Goal: Find specific page/section: Find specific page/section

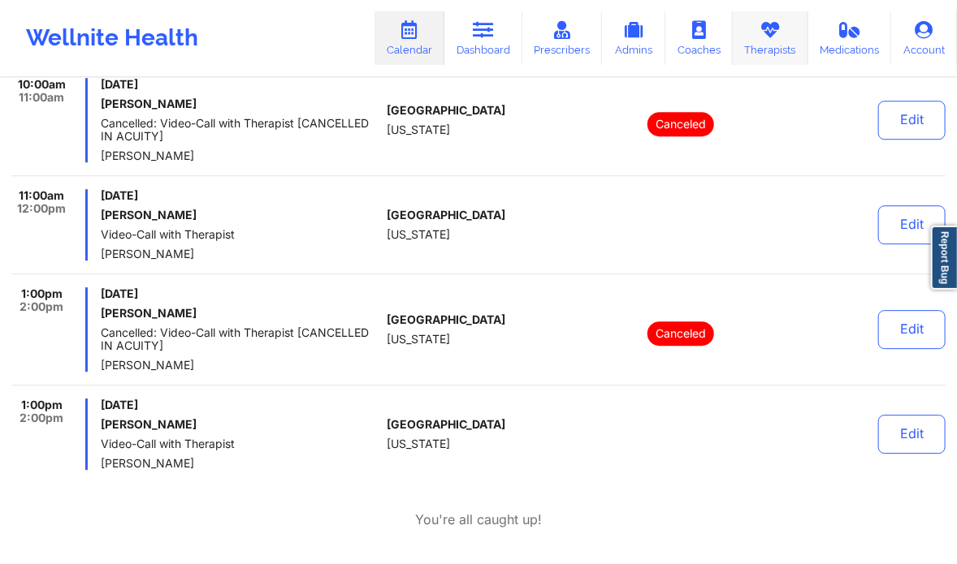
click at [786, 45] on link "Therapists" at bounding box center [770, 38] width 76 height 54
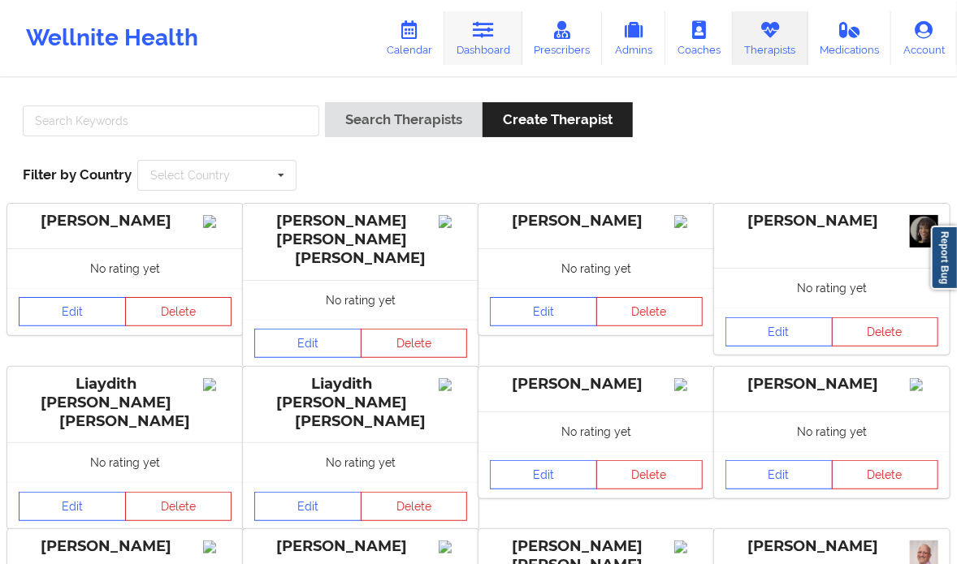
click at [495, 14] on link "Dashboard" at bounding box center [483, 38] width 78 height 54
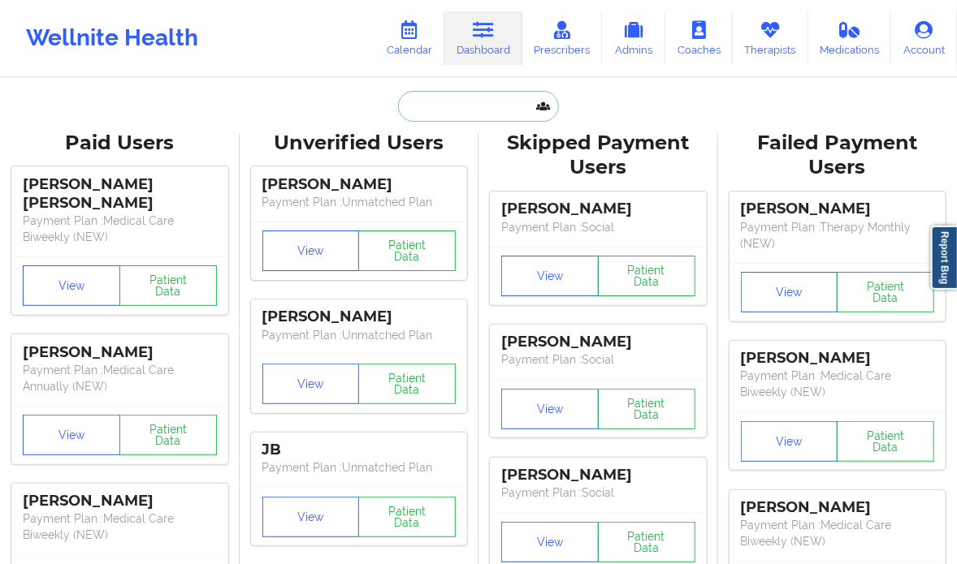
click at [426, 103] on input "text" at bounding box center [478, 106] width 161 height 31
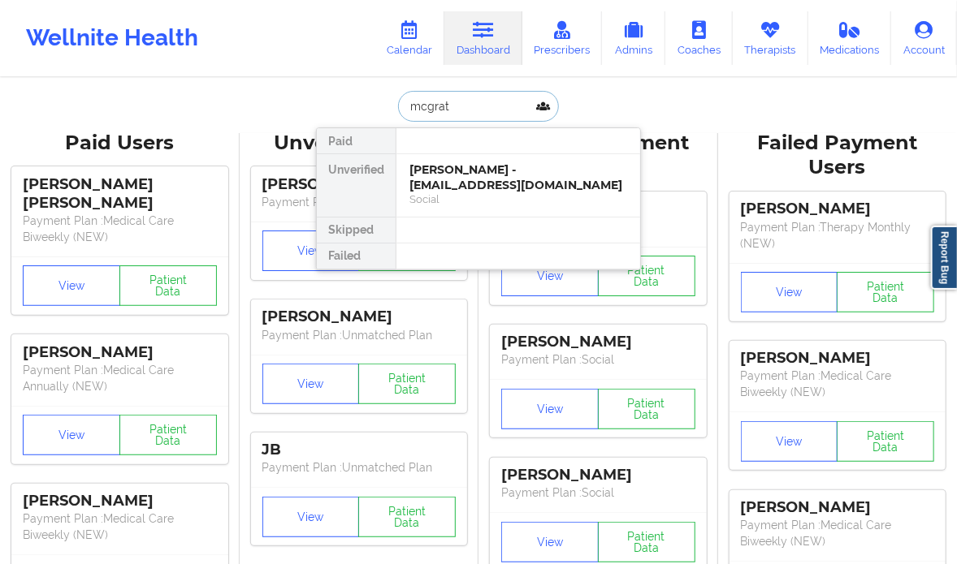
type input "mcgrath"
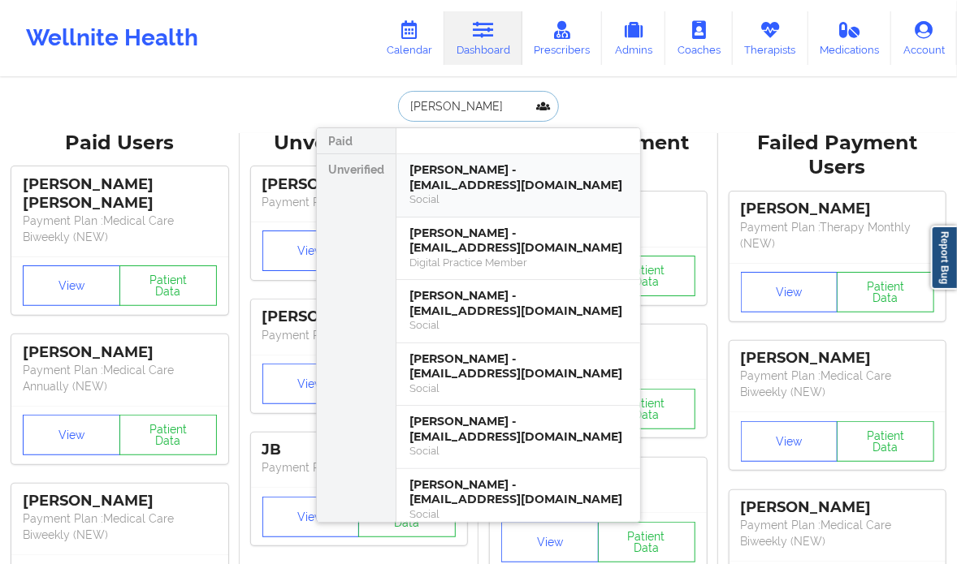
click at [533, 191] on div "Daniel Mcgrath - grath27@gmail.com" at bounding box center [518, 177] width 218 height 30
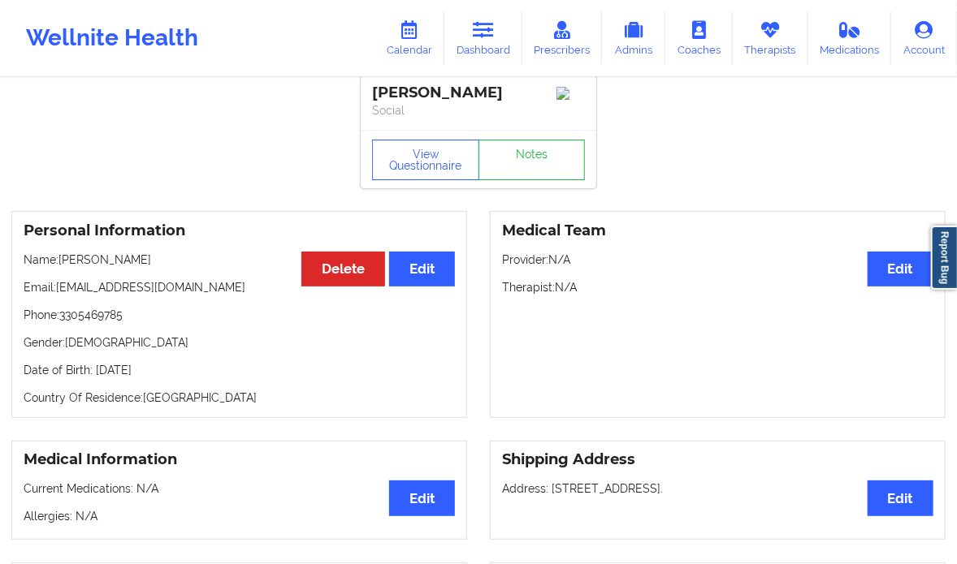
scroll to position [8, 0]
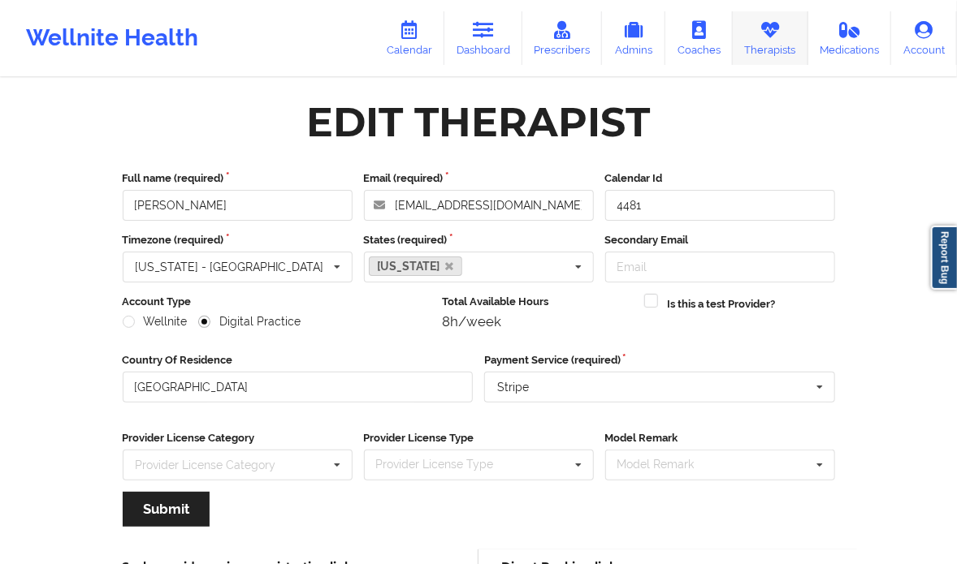
click at [757, 37] on link "Therapists" at bounding box center [770, 38] width 76 height 54
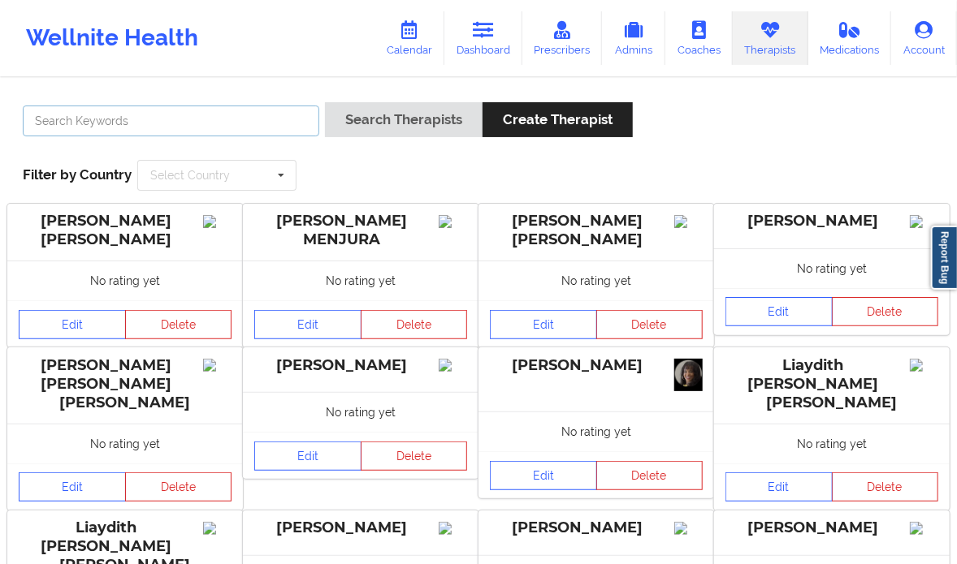
click at [231, 115] on input "text" at bounding box center [171, 121] width 296 height 31
type input "Rodney Dunlap"
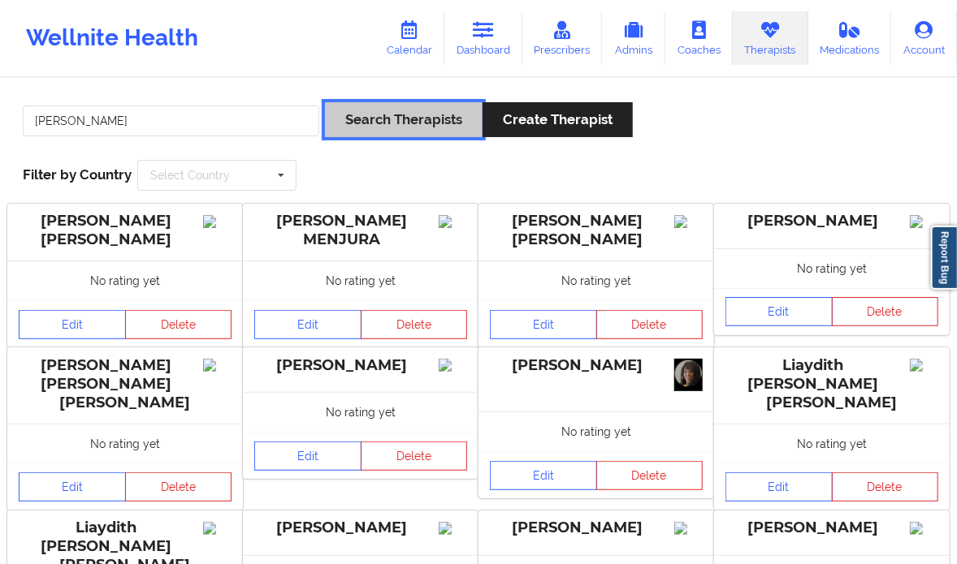
click at [413, 102] on button "Search Therapists" at bounding box center [404, 119] width 158 height 35
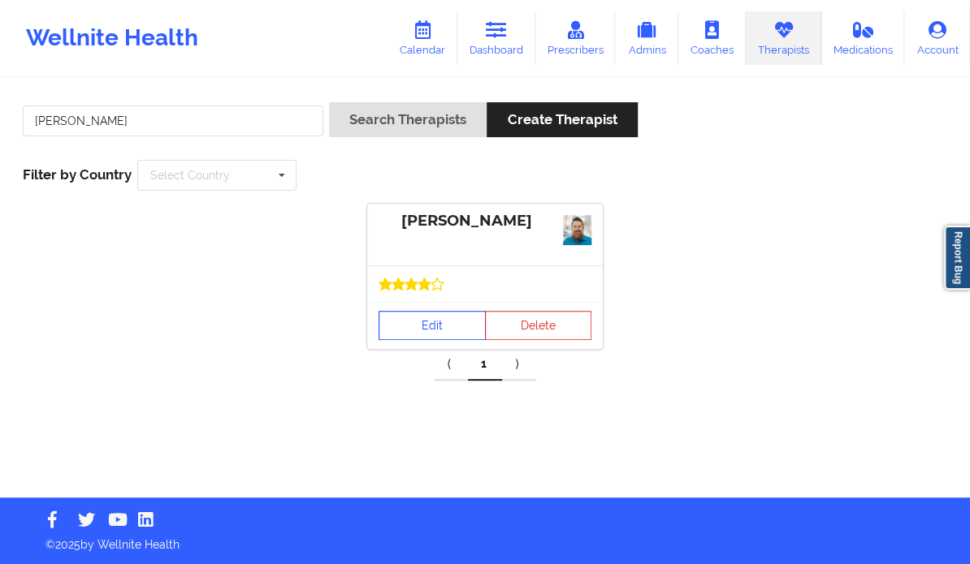
click at [414, 318] on link "Edit" at bounding box center [431, 325] width 107 height 29
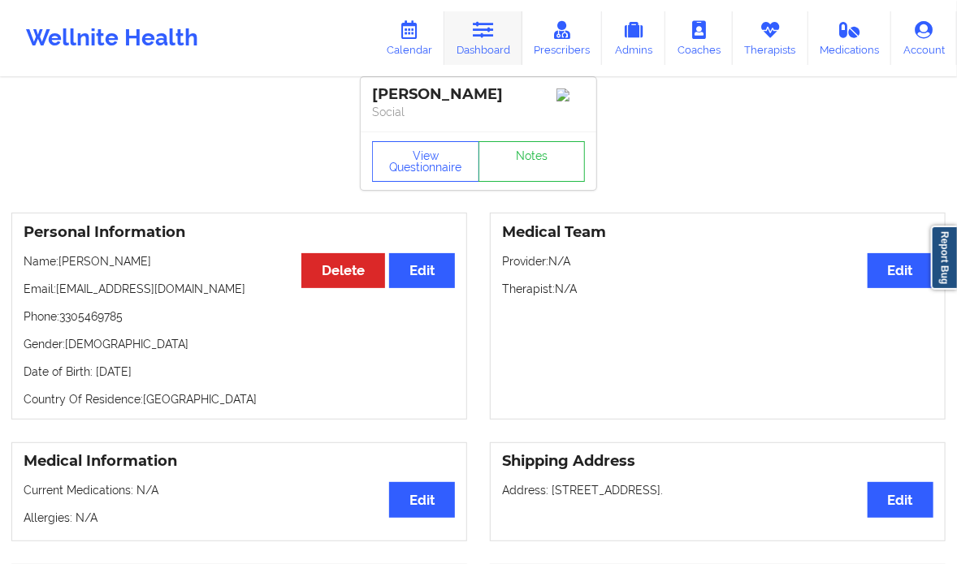
click at [491, 39] on link "Dashboard" at bounding box center [483, 38] width 78 height 54
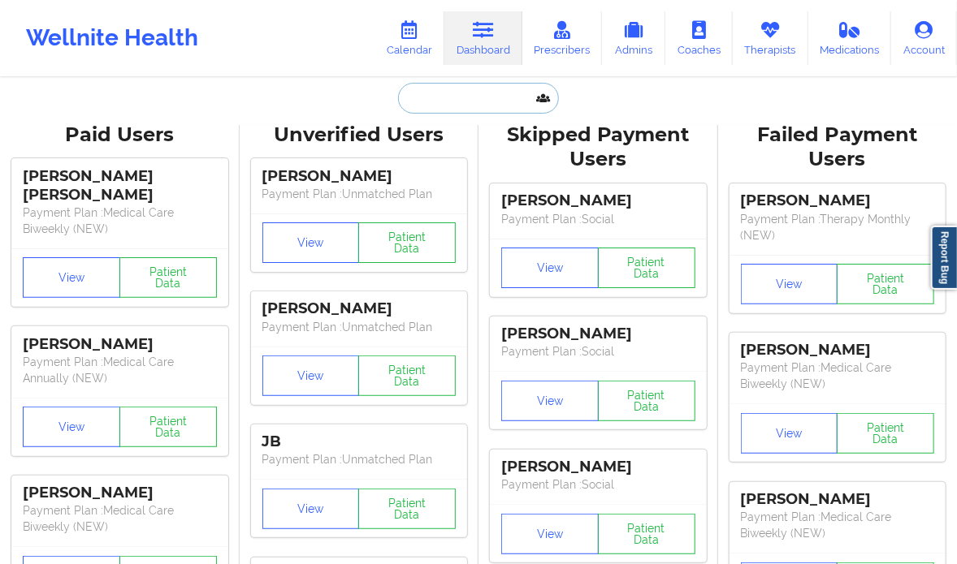
click at [455, 104] on input "text" at bounding box center [478, 98] width 161 height 31
